Goal: Transaction & Acquisition: Purchase product/service

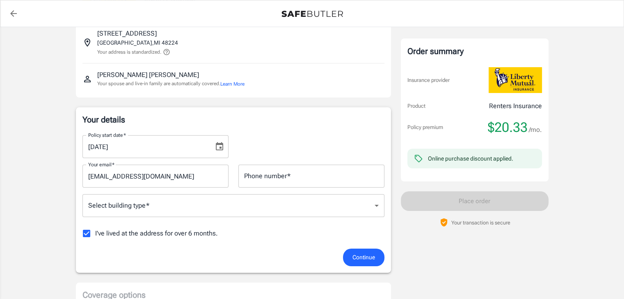
scroll to position [57, 0]
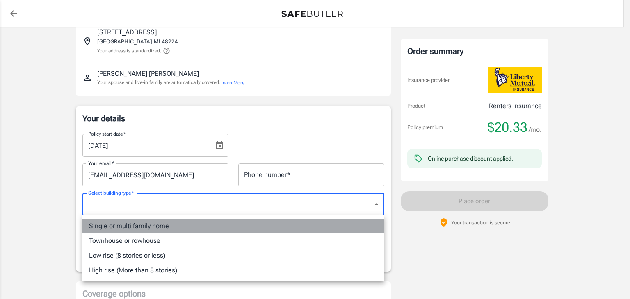
click at [130, 230] on li "Single or multi family home" at bounding box center [233, 226] width 302 height 15
type input "singlefamily"
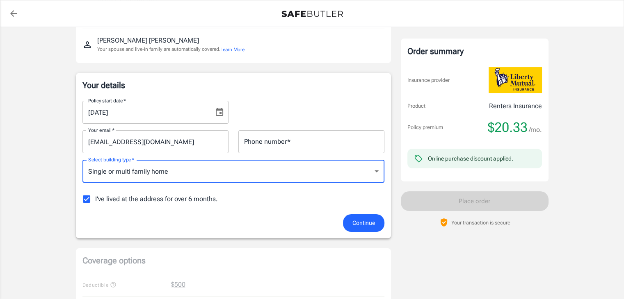
scroll to position [91, 0]
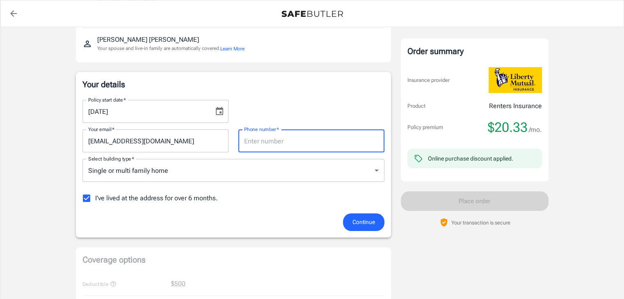
click at [276, 146] on input "Phone number   *" at bounding box center [311, 141] width 146 height 23
type input "5128257762"
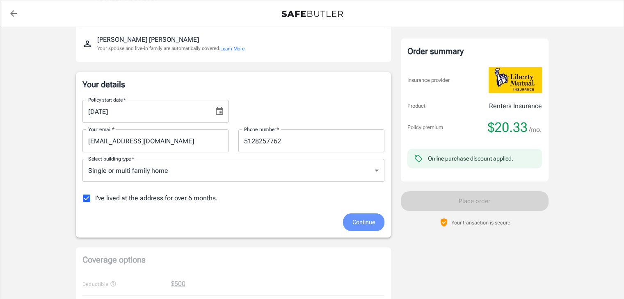
click at [359, 219] on span "Continue" at bounding box center [363, 222] width 23 height 10
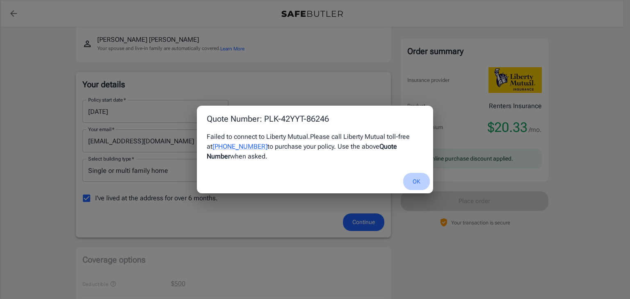
click at [425, 177] on button "OK" at bounding box center [416, 182] width 27 height 18
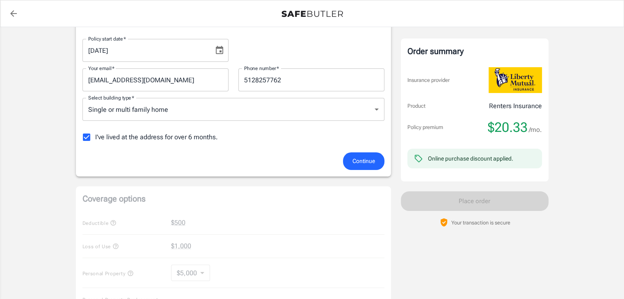
scroll to position [160, 0]
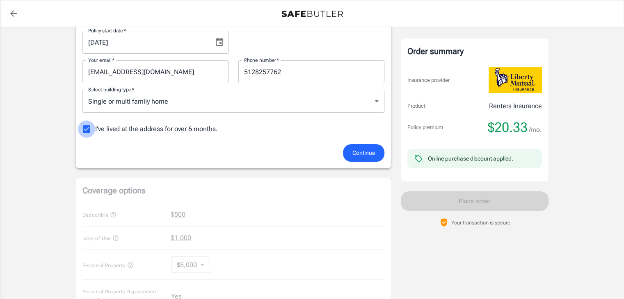
click at [83, 131] on input "I've lived at the address for over 6 months." at bounding box center [86, 129] width 17 height 17
checkbox input "false"
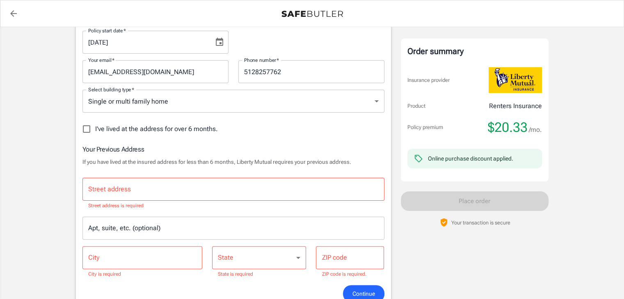
click at [128, 189] on input "Street address" at bounding box center [233, 190] width 294 height 16
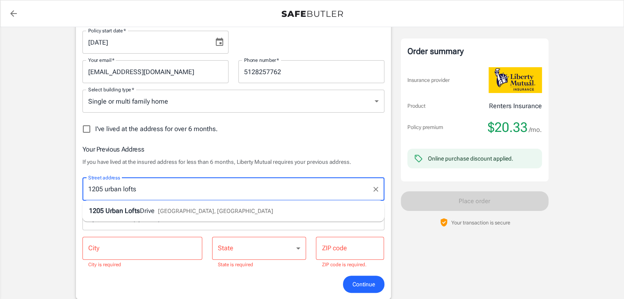
click at [149, 211] on span "Drive" at bounding box center [147, 211] width 15 height 8
type input "[STREET_ADDRESS]"
type input "[GEOGRAPHIC_DATA]"
select select "[GEOGRAPHIC_DATA]"
type input "75215"
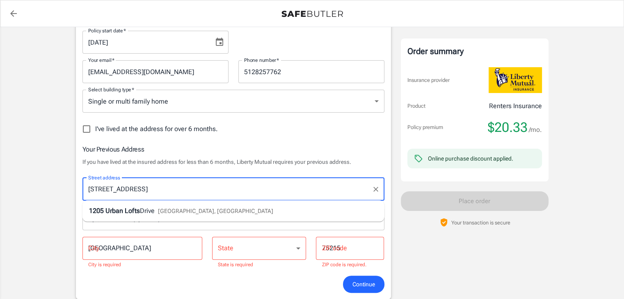
type input "[STREET_ADDRESS]"
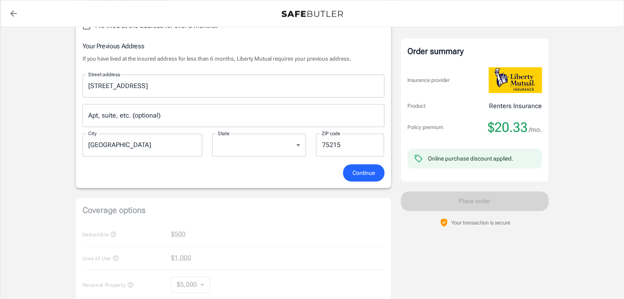
scroll to position [272, 0]
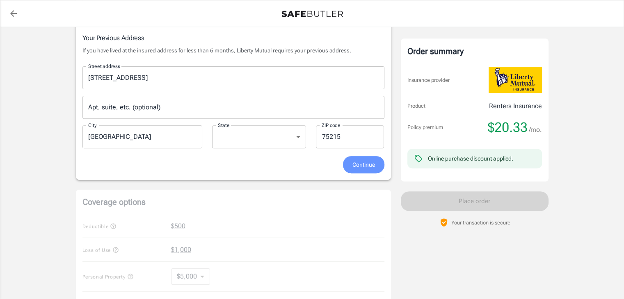
click at [352, 162] on span "Continue" at bounding box center [363, 165] width 23 height 10
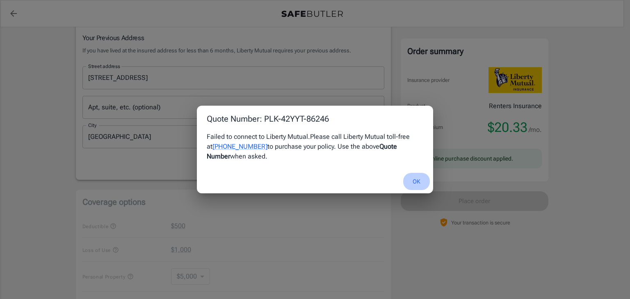
click at [411, 181] on button "OK" at bounding box center [416, 182] width 27 height 18
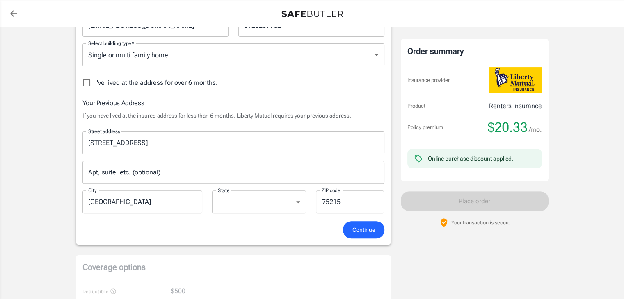
scroll to position [197, 0]
